Goal: Transaction & Acquisition: Purchase product/service

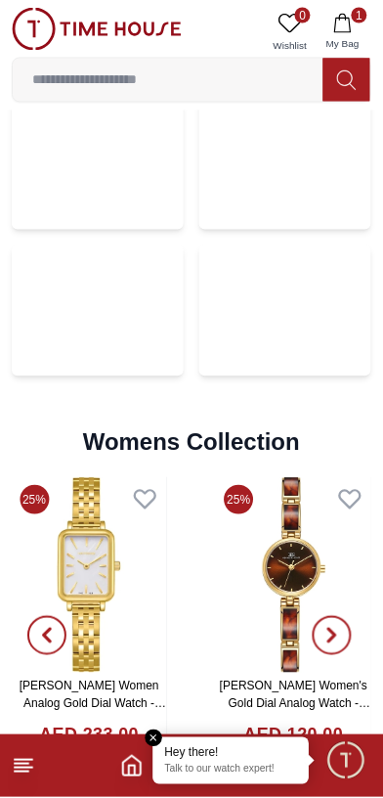
scroll to position [3938, 0]
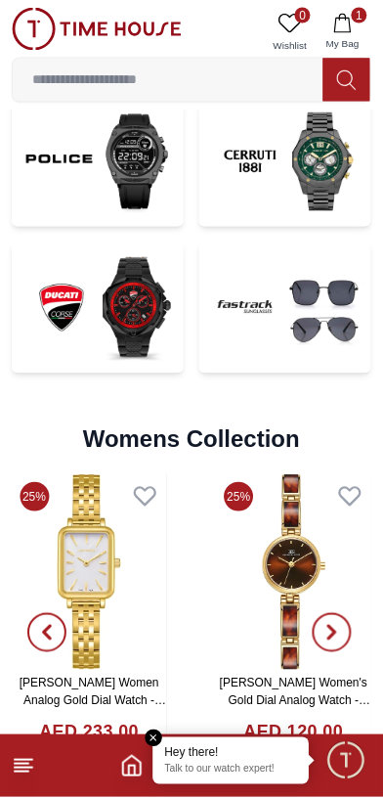
click at [73, 336] on img at bounding box center [98, 308] width 172 height 131
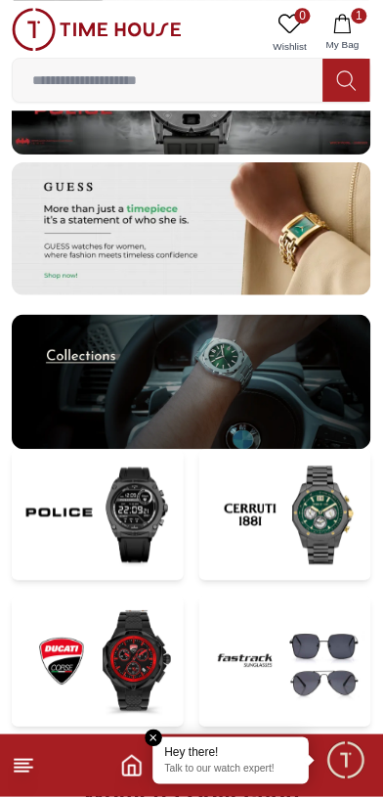
scroll to position [3584, 0]
click at [304, 548] on img at bounding box center [286, 515] width 172 height 131
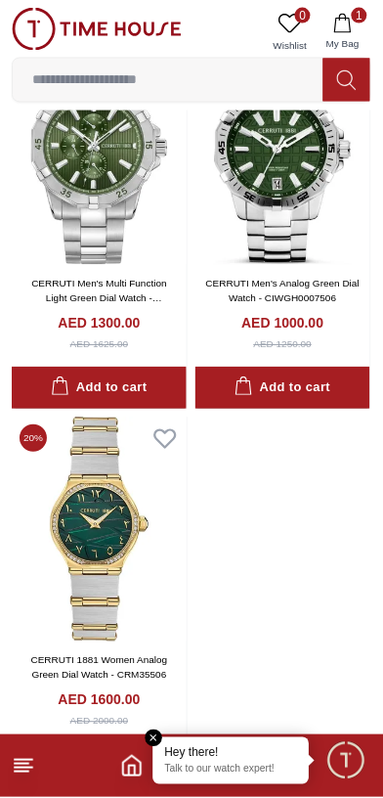
scroll to position [2020, 0]
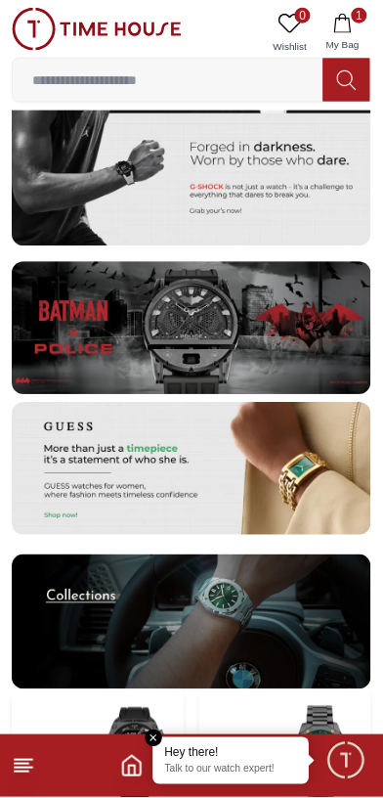
scroll to position [3338, 0]
